Goal: Task Accomplishment & Management: Complete application form

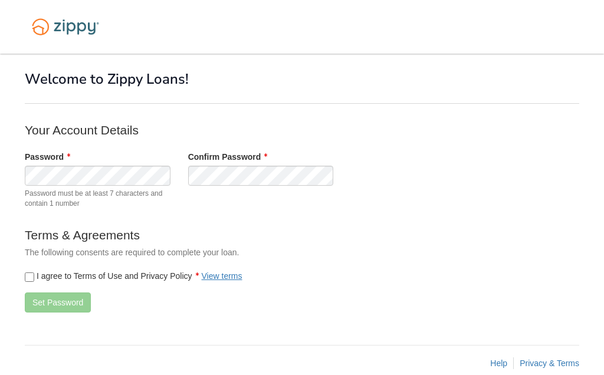
click at [207, 162] on label "Confirm Password" at bounding box center [228, 157] width 80 height 12
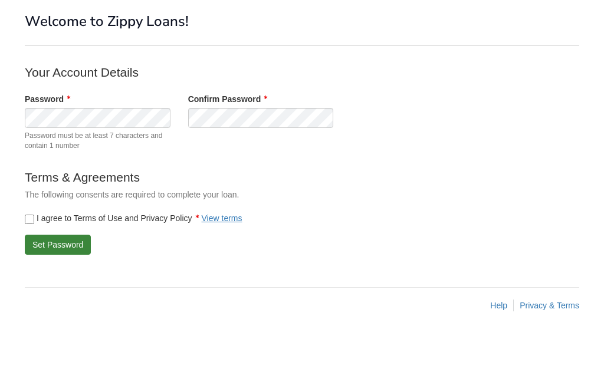
scroll to position [50, 0]
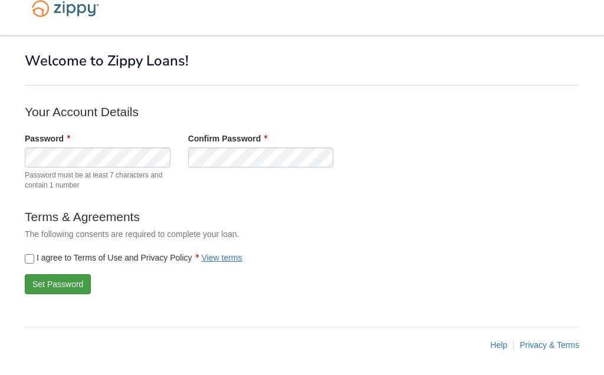
click at [43, 275] on button "Set Password" at bounding box center [58, 285] width 66 height 20
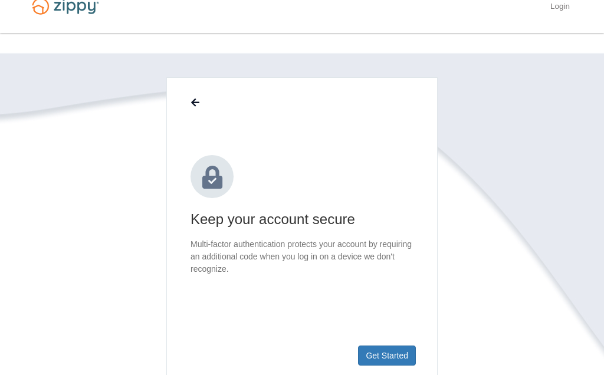
scroll to position [21, 0]
click at [371, 361] on button "Get Started" at bounding box center [387, 355] width 58 height 20
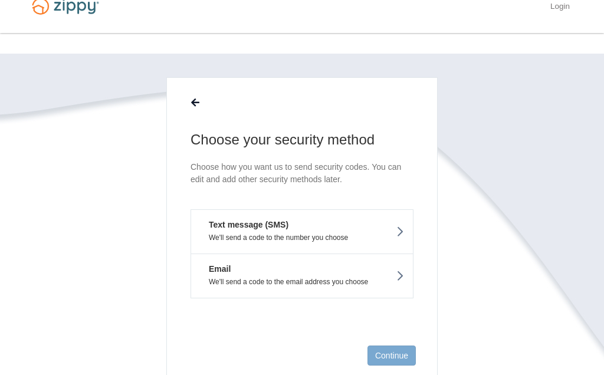
click at [366, 235] on p "We'll send a code to the number you choose" at bounding box center [302, 237] width 204 height 8
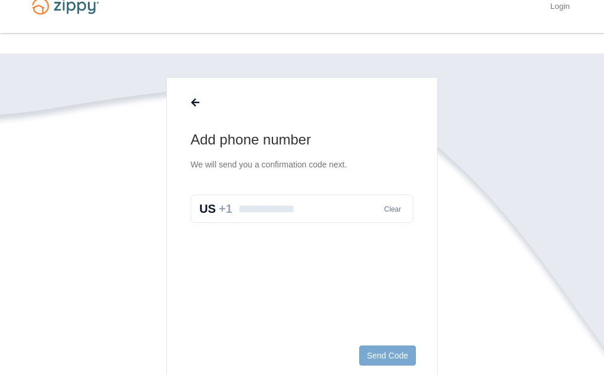
click at [325, 210] on input "text" at bounding box center [301, 209] width 223 height 28
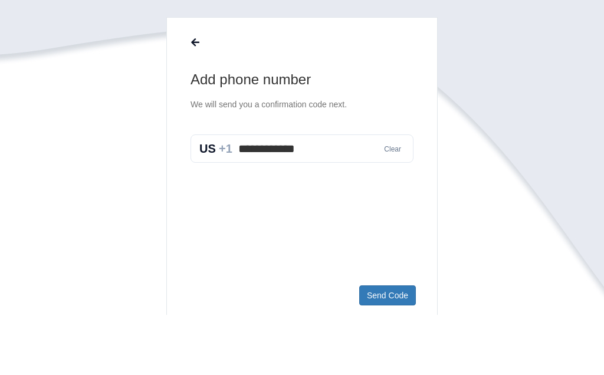
scroll to position [21, 0]
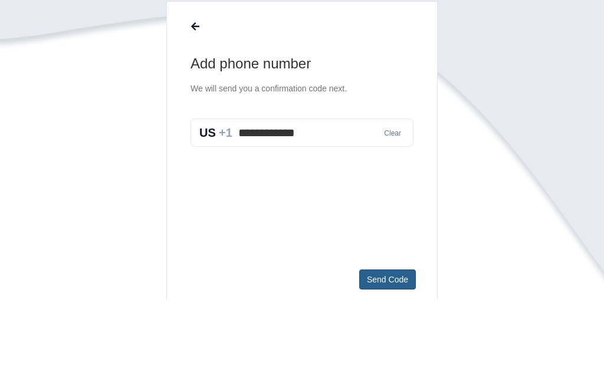
type input "**********"
click at [394, 345] on button "Send Code" at bounding box center [387, 355] width 57 height 20
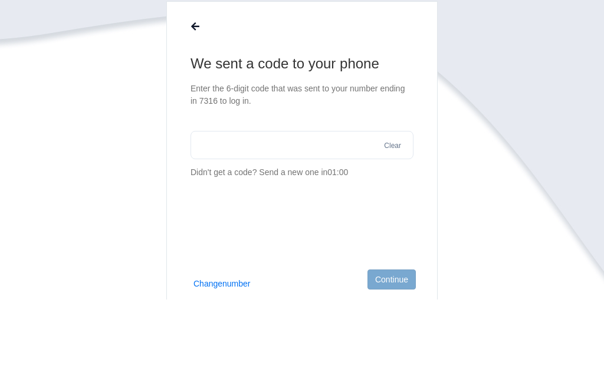
scroll to position [97, 0]
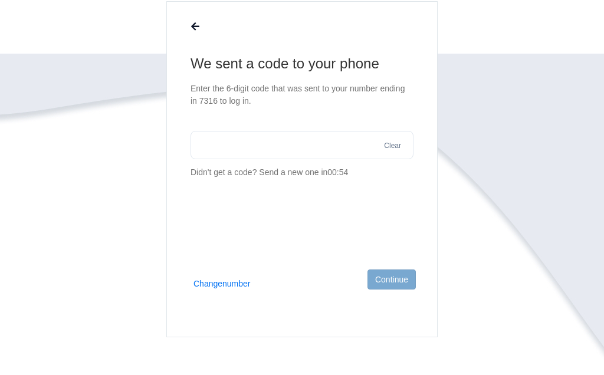
click at [207, 142] on input "text" at bounding box center [301, 145] width 223 height 28
type input "******"
click at [375, 285] on button "Continue" at bounding box center [391, 279] width 48 height 20
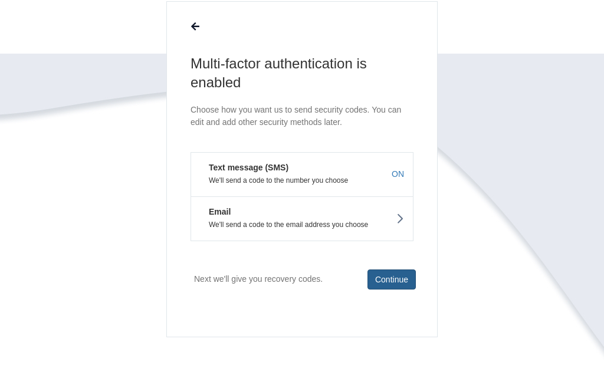
click at [376, 273] on button "Continue" at bounding box center [391, 279] width 48 height 20
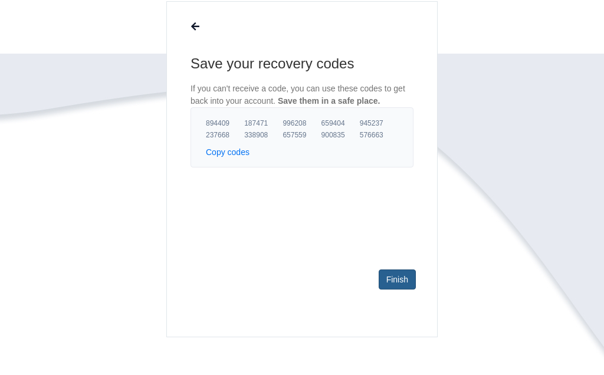
click at [396, 271] on link "Finish" at bounding box center [396, 279] width 37 height 20
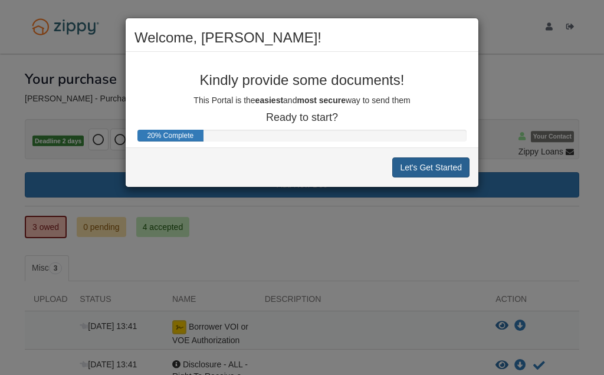
click at [447, 167] on button "Let's Get Started" at bounding box center [430, 167] width 77 height 20
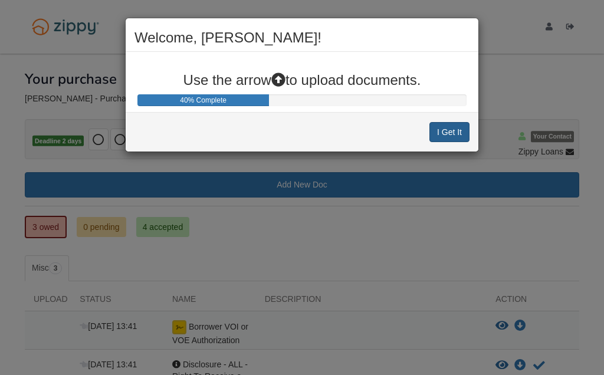
click at [452, 126] on button "I Get It" at bounding box center [449, 132] width 40 height 20
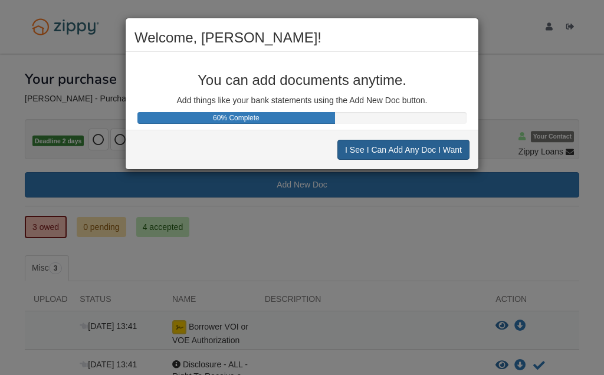
click at [426, 153] on button "I See I Can Add Any Doc I Want" at bounding box center [403, 150] width 132 height 20
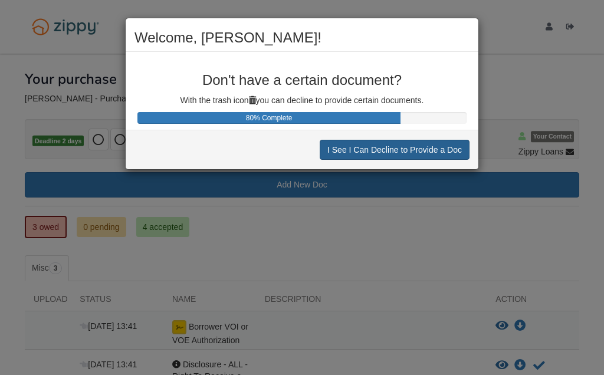
click at [423, 146] on button "I See I Can Decline to Provide a Doc" at bounding box center [395, 150] width 150 height 20
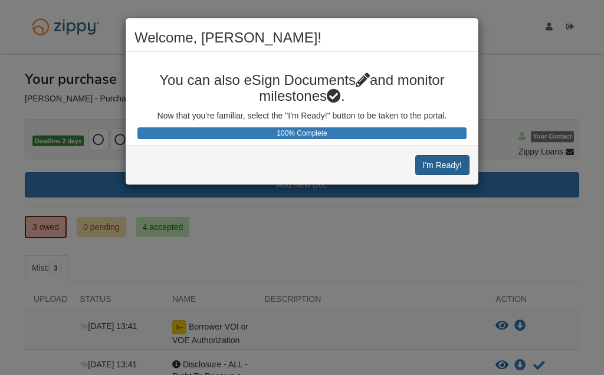
click at [440, 161] on button "I'm Ready!" at bounding box center [442, 165] width 54 height 20
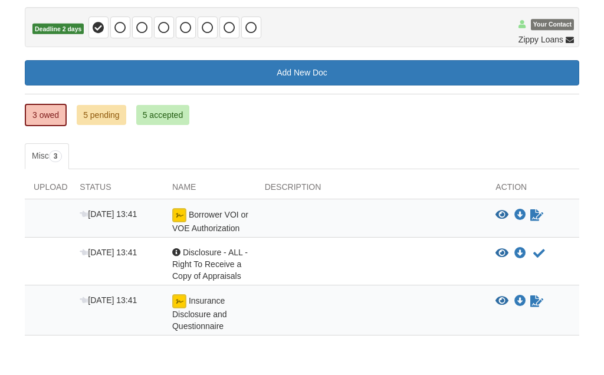
scroll to position [117, 0]
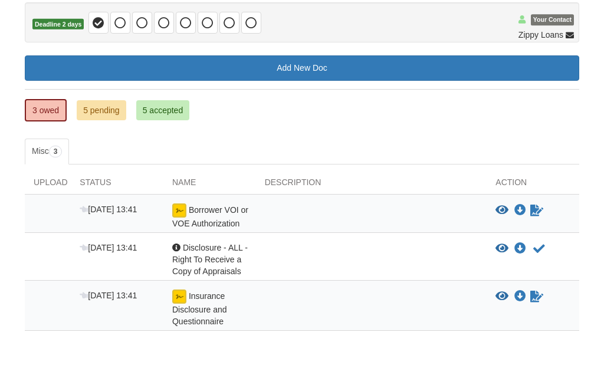
click at [195, 211] on span "Borrower VOI or VOE Authorization" at bounding box center [210, 216] width 76 height 23
click at [536, 209] on icon "Sign Form" at bounding box center [536, 211] width 13 height 12
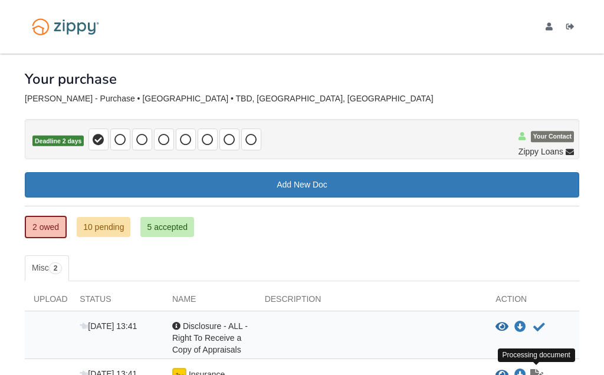
click at [538, 374] on icon "Waiting for your co-borrower to e-sign" at bounding box center [536, 375] width 13 height 12
click at [536, 372] on icon "Waiting for your co-borrower to e-sign" at bounding box center [536, 375] width 13 height 12
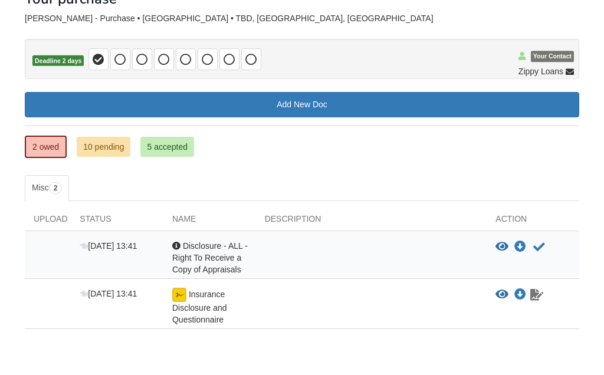
scroll to position [78, 0]
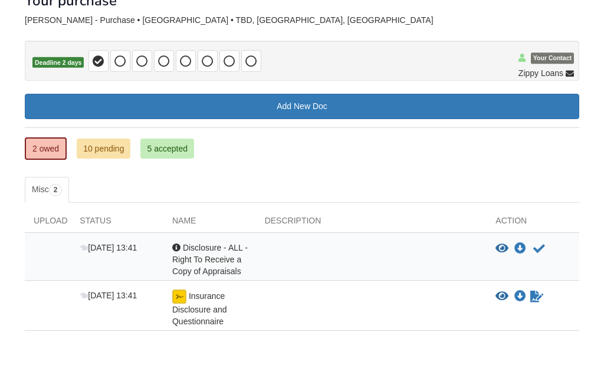
click at [182, 257] on span "Disclosure - ALL - Right To Receive a Copy of Appraisals" at bounding box center [209, 259] width 75 height 33
click at [534, 245] on icon "Acknowledge receipt of document" at bounding box center [539, 249] width 12 height 12
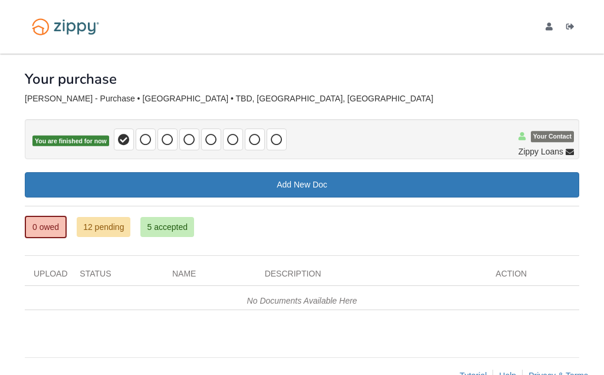
click at [93, 224] on link "12 pending" at bounding box center [104, 227] width 54 height 20
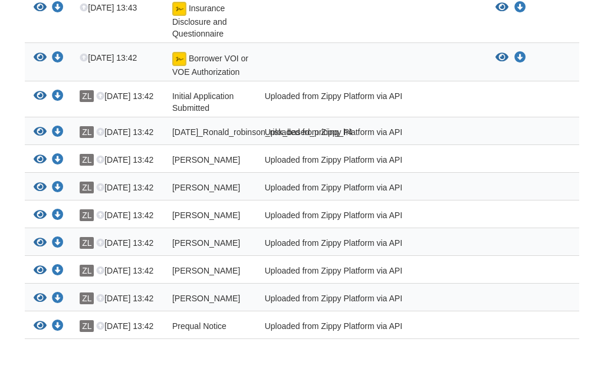
scroll to position [367, 0]
click at [40, 331] on icon "View Prequal Notice" at bounding box center [40, 326] width 13 height 12
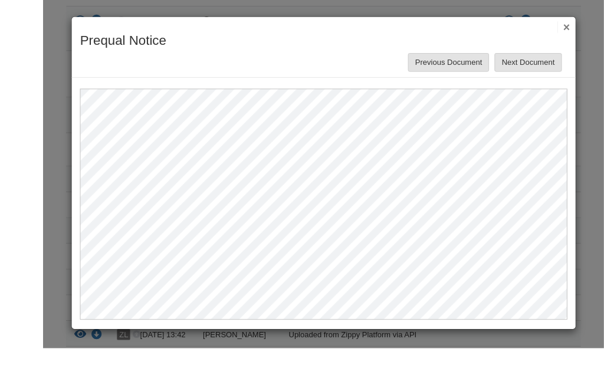
scroll to position [367, 0]
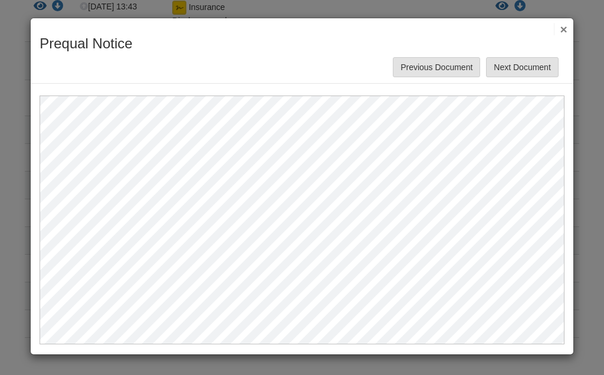
click at [509, 63] on button "Next Document" at bounding box center [522, 67] width 72 height 20
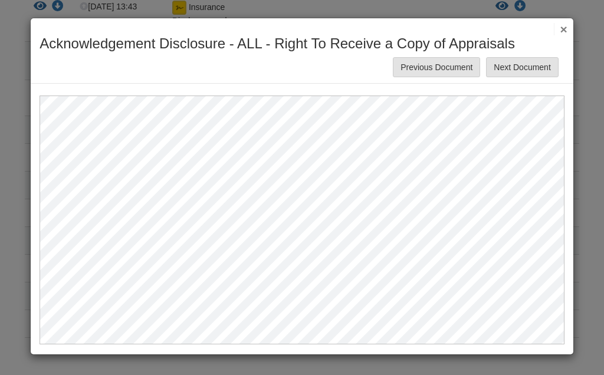
click at [531, 66] on button "Next Document" at bounding box center [522, 67] width 72 height 20
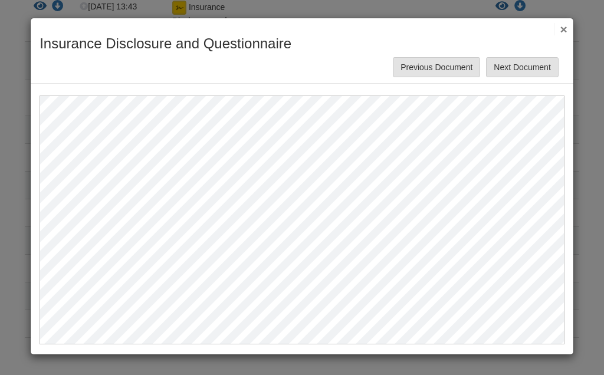
click at [522, 68] on button "Next Document" at bounding box center [522, 67] width 72 height 20
click at [534, 61] on button "Next Document" at bounding box center [522, 67] width 72 height 20
click at [531, 72] on button "Next Document" at bounding box center [522, 67] width 72 height 20
click at [523, 64] on button "Next Document" at bounding box center [522, 67] width 72 height 20
click at [538, 61] on button "Next Document" at bounding box center [522, 67] width 72 height 20
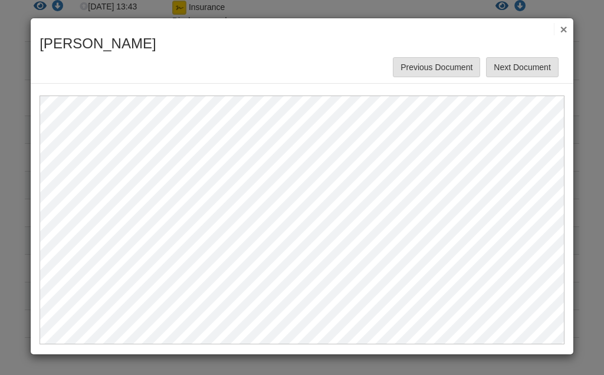
click at [528, 61] on button "Next Document" at bounding box center [522, 67] width 72 height 20
click at [536, 62] on button "Next Document" at bounding box center [522, 67] width 72 height 20
click at [521, 63] on button "Next Document" at bounding box center [522, 67] width 72 height 20
click at [523, 58] on button "Next Document" at bounding box center [522, 67] width 72 height 20
click at [528, 69] on button "Next Document" at bounding box center [522, 67] width 72 height 20
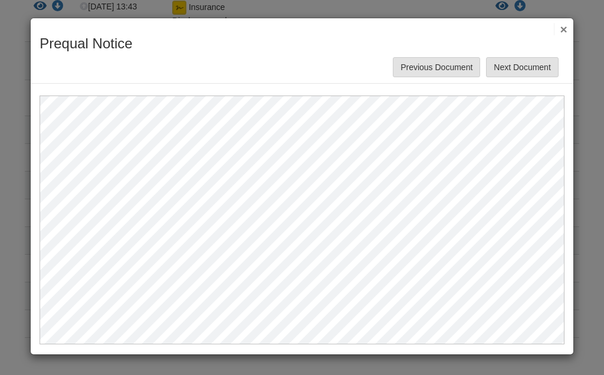
click at [564, 26] on button "×" at bounding box center [561, 29] width 14 height 12
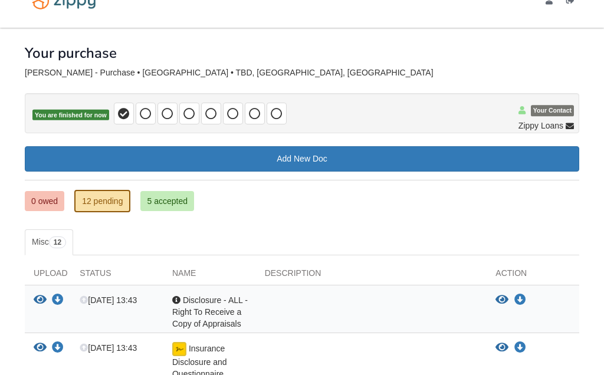
scroll to position [0, 0]
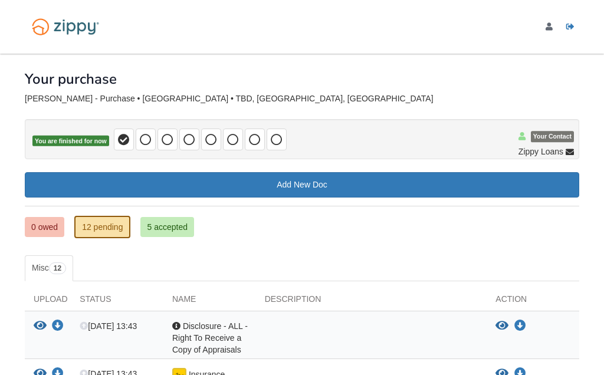
click at [569, 27] on icon "Log out" at bounding box center [570, 27] width 8 height 8
